Goal: Information Seeking & Learning: Learn about a topic

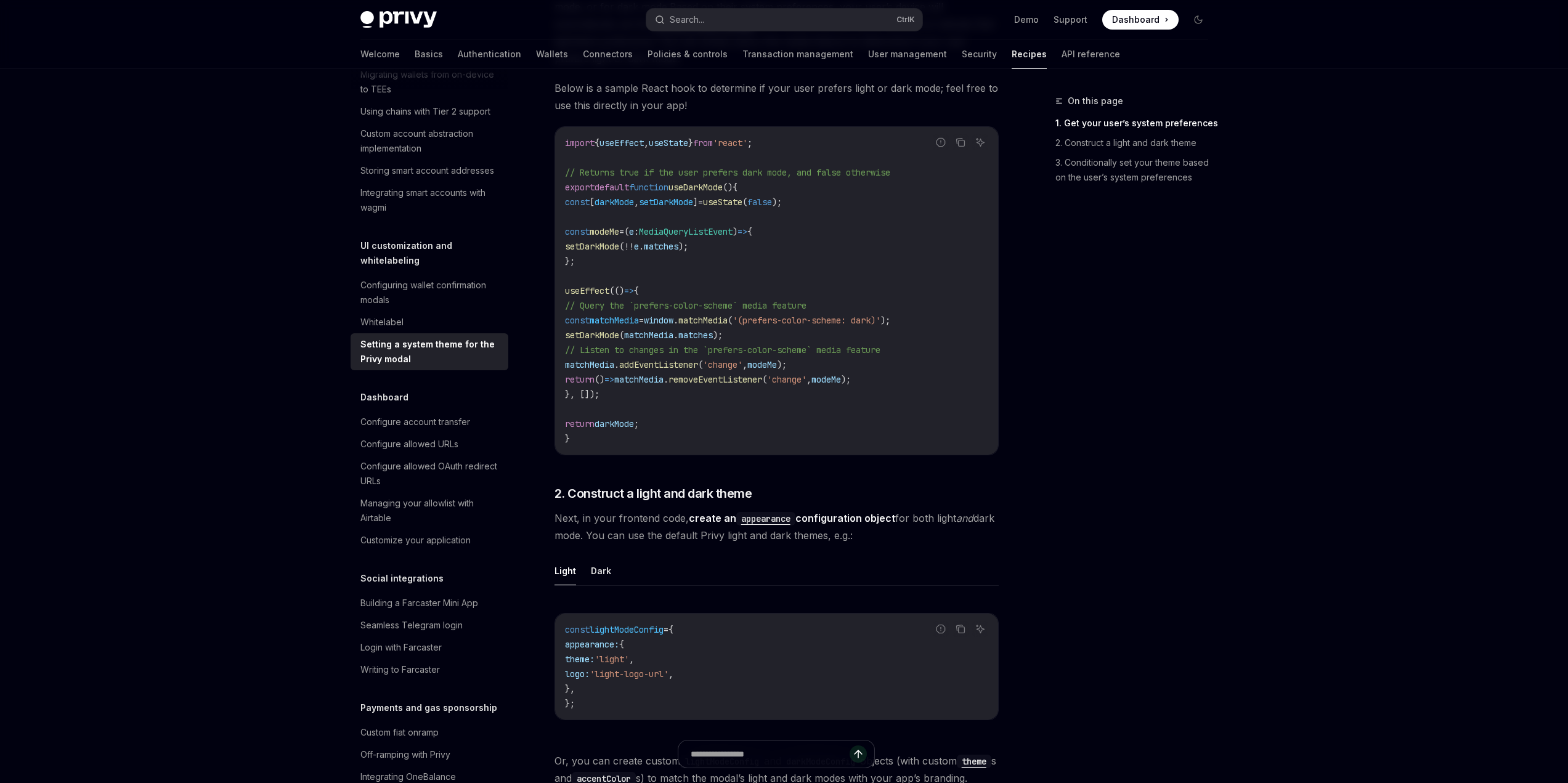
scroll to position [431, 0]
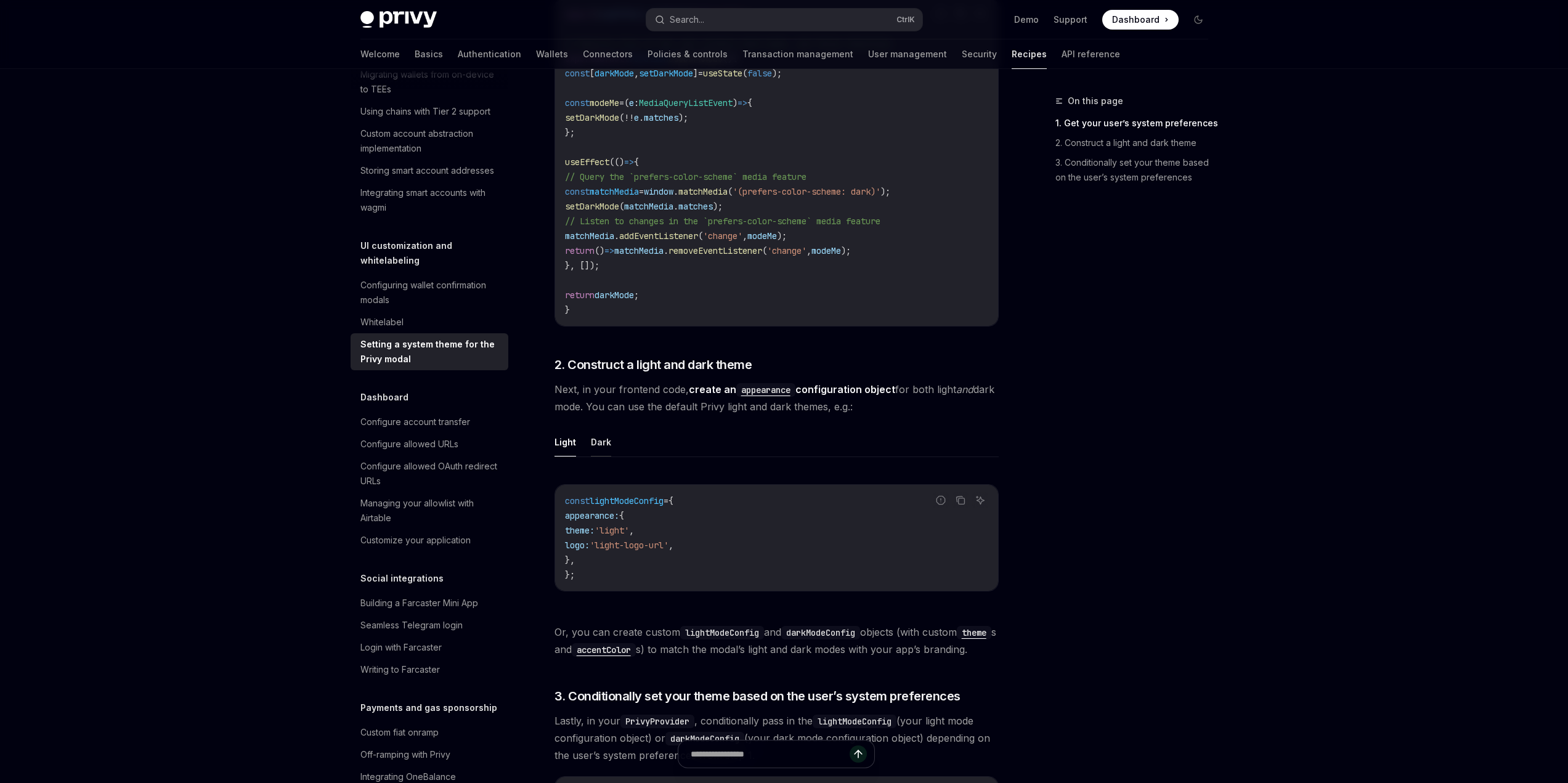
click at [606, 441] on button "Dark" at bounding box center [601, 442] width 20 height 29
type textarea "*"
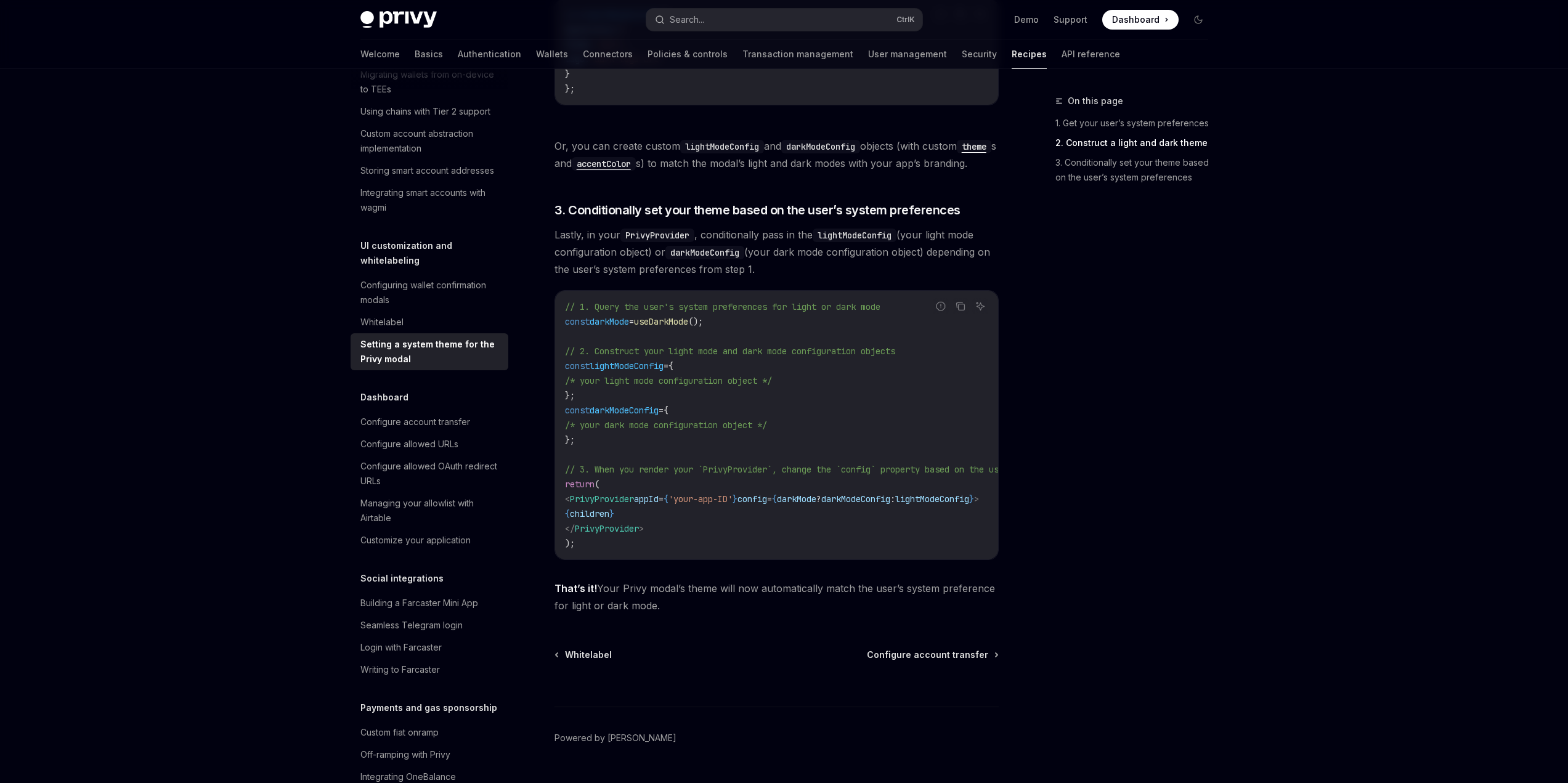
scroll to position [924, 0]
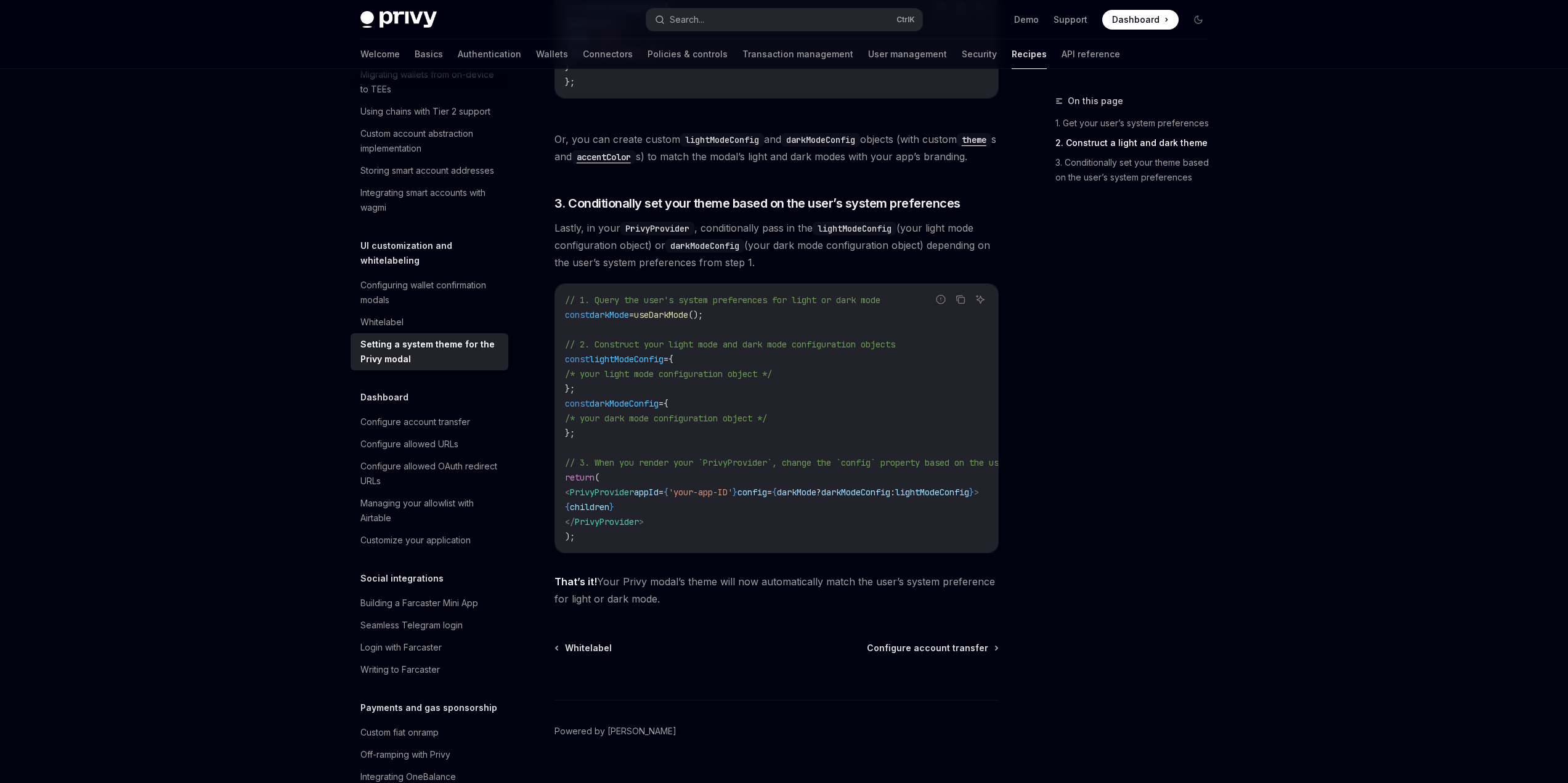
drag, startPoint x: 783, startPoint y: 568, endPoint x: 818, endPoint y: 566, distance: 35.1
click at [818, 553] on div "// 1. Query the user's system preferences for light or dark mode const darkMode…" at bounding box center [777, 418] width 443 height 268
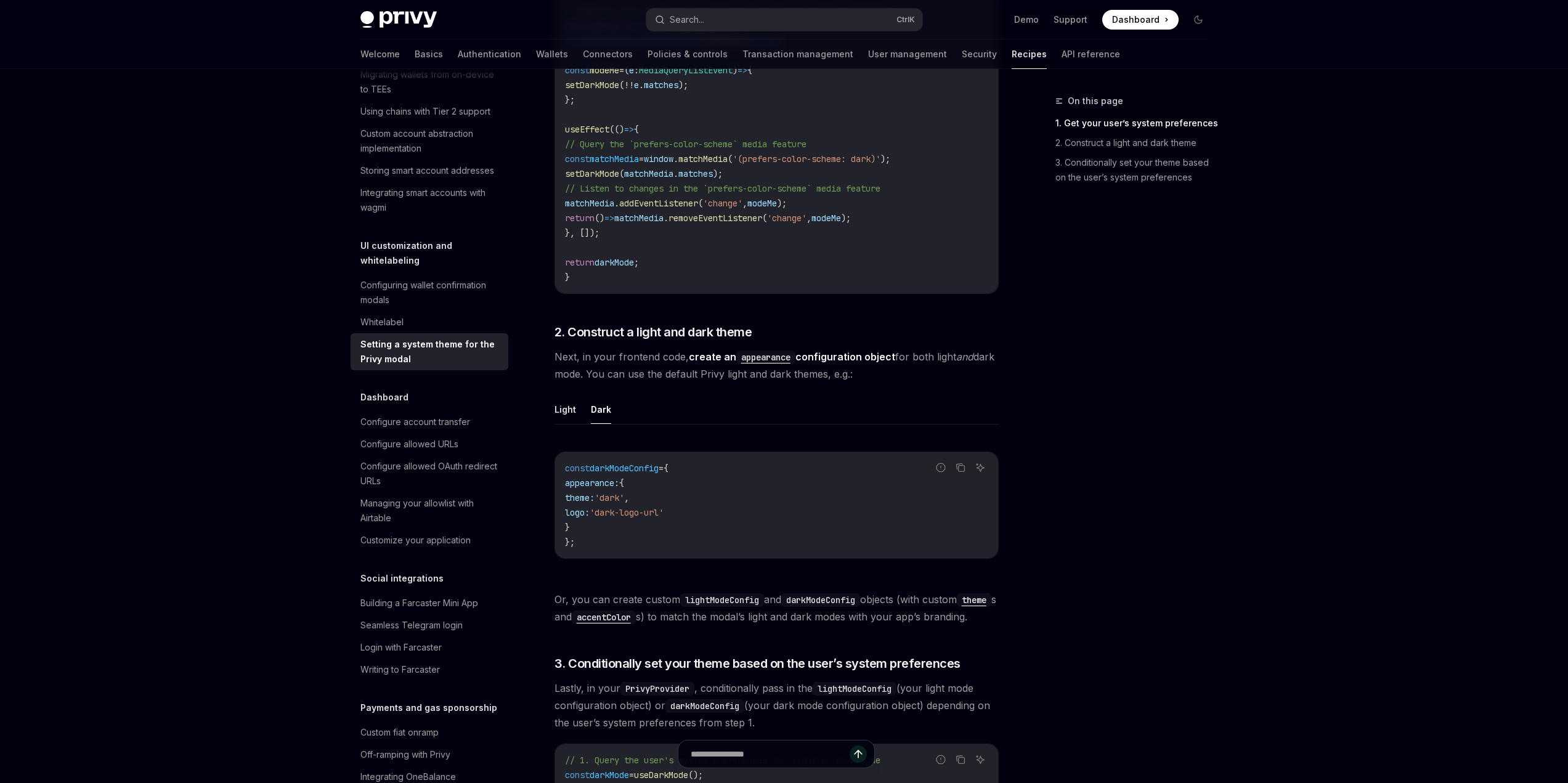
scroll to position [431, 0]
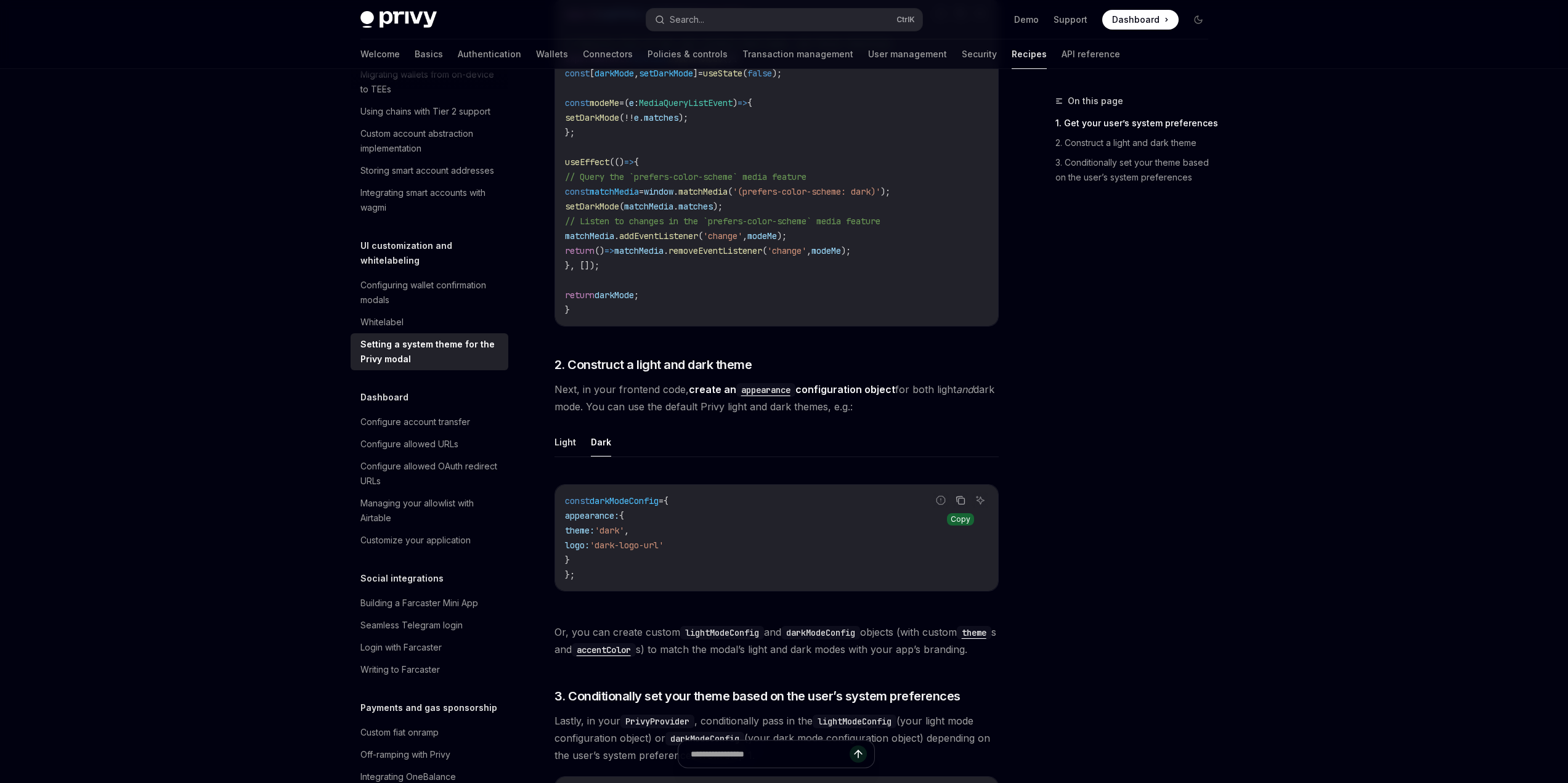
click at [958, 504] on icon "Copy the contents from the code block" at bounding box center [961, 501] width 6 height 6
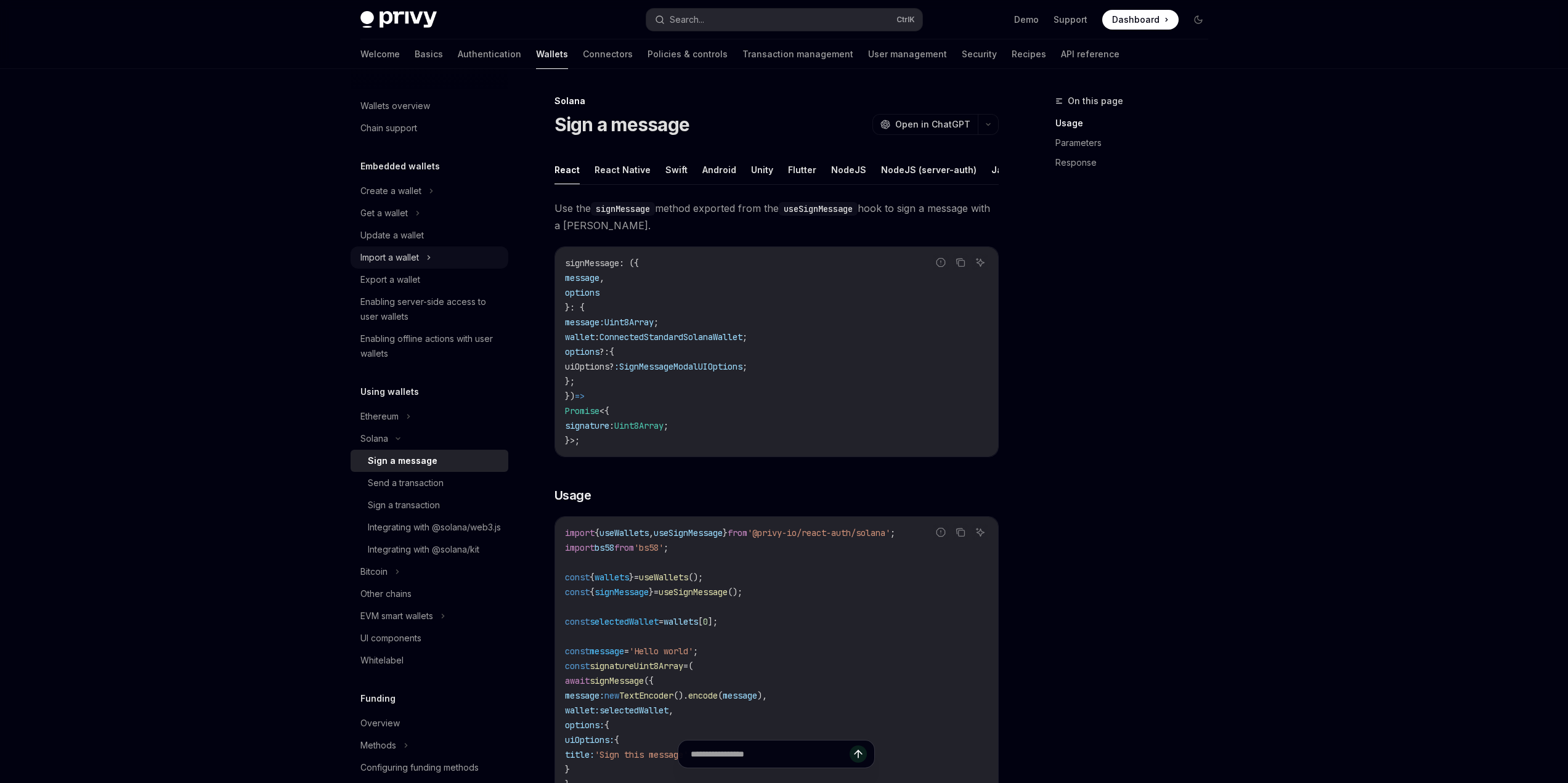
click at [431, 250] on icon at bounding box center [429, 258] width 5 height 15
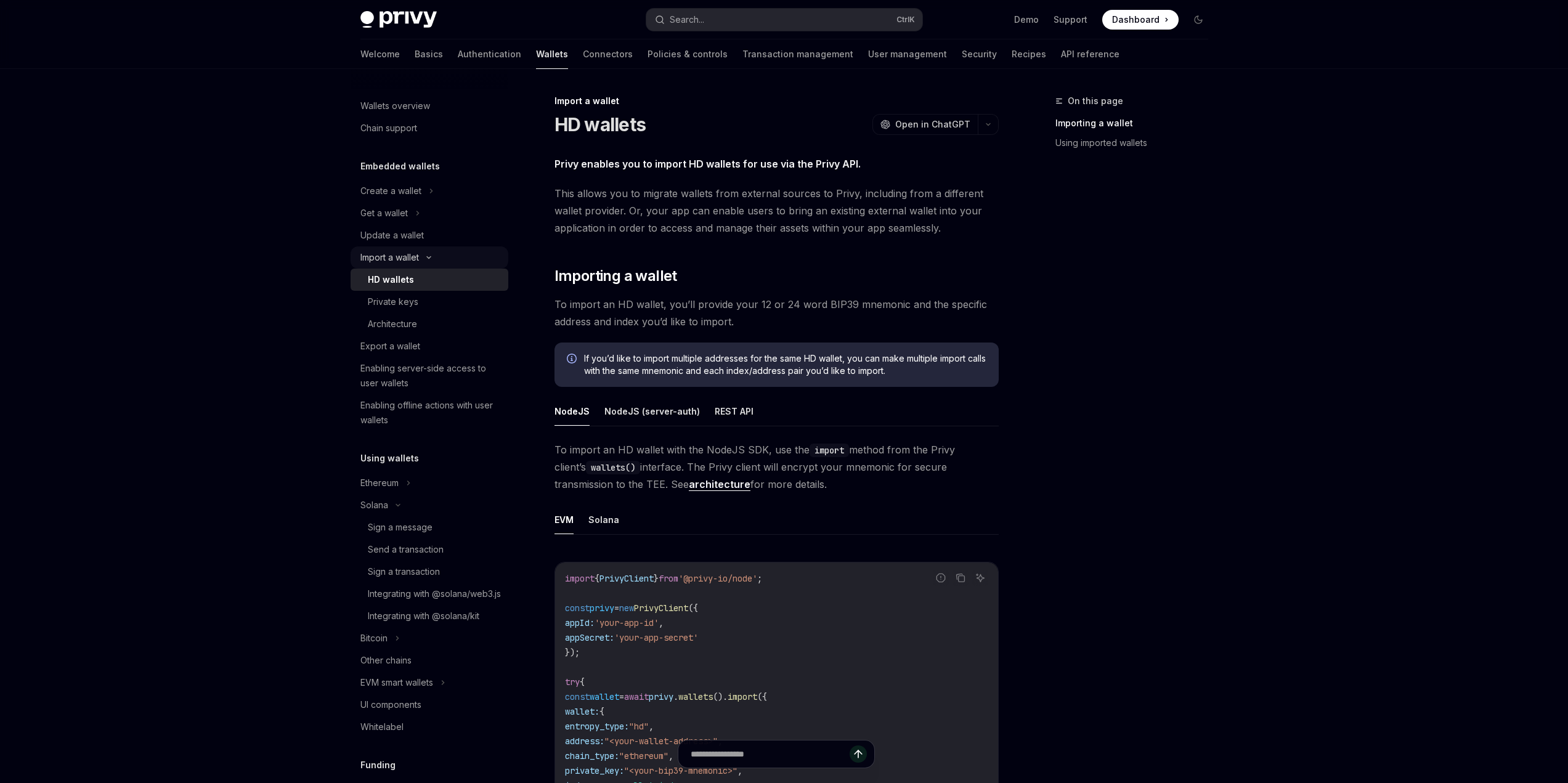
click at [431, 258] on icon at bounding box center [429, 258] width 3 height 2
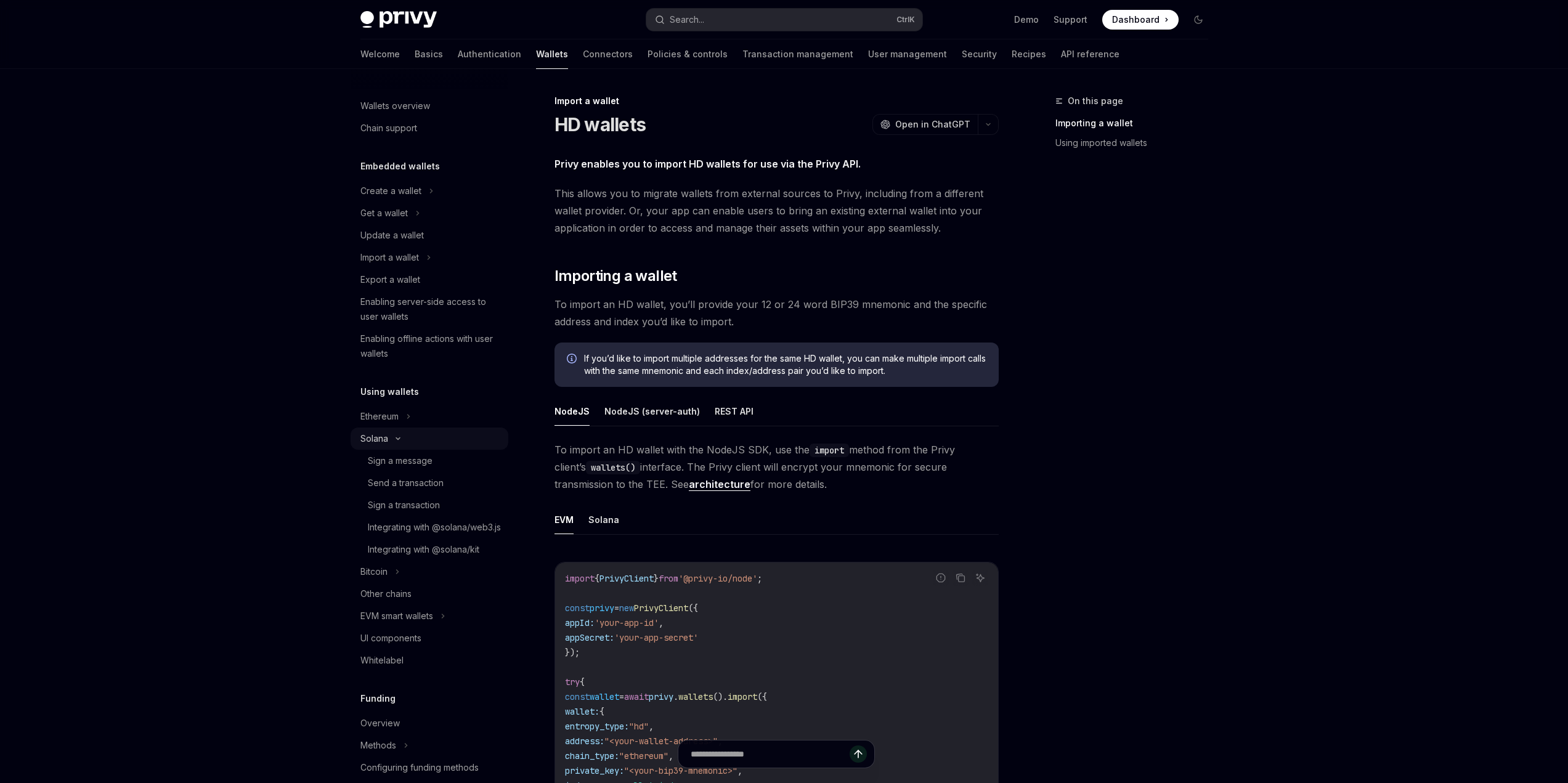
click at [397, 433] on div "Solana" at bounding box center [429, 438] width 157 height 22
click at [416, 110] on div "Wallets overview" at bounding box center [395, 106] width 70 height 15
type textarea "*"
